Goal: Navigation & Orientation: Find specific page/section

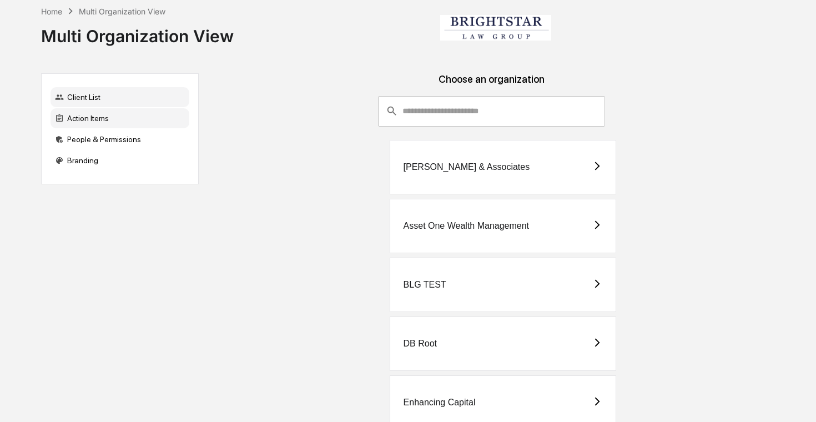
click at [126, 121] on div "Action Items" at bounding box center [120, 118] width 139 height 20
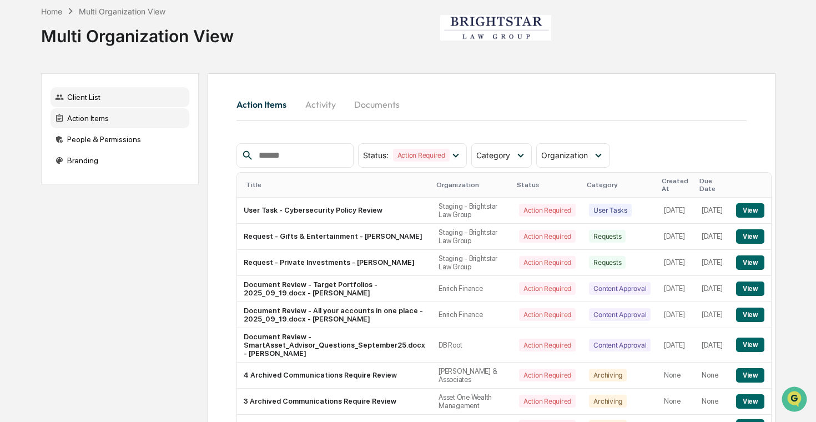
click at [128, 97] on div "Client List" at bounding box center [120, 97] width 139 height 20
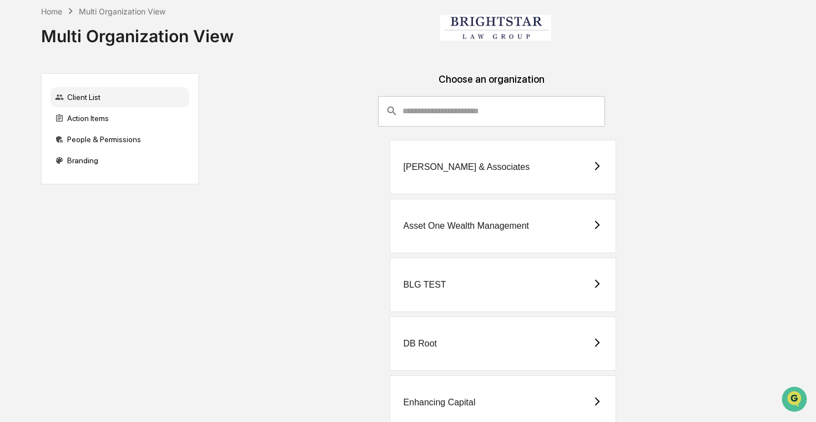
click at [459, 293] on div "BLG TEST" at bounding box center [503, 285] width 227 height 54
